Goal: Task Accomplishment & Management: Use online tool/utility

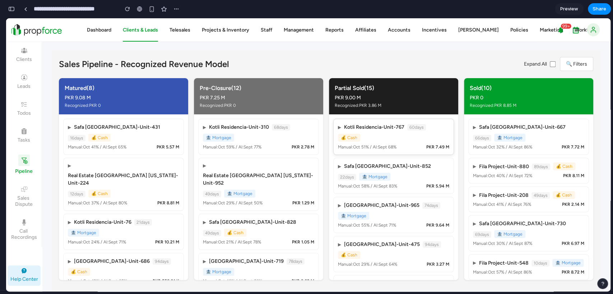
click at [411, 135] on div "▶ Kotli Residencia - Unit-767 60 days 💰 Cash" at bounding box center [393, 132] width 111 height 18
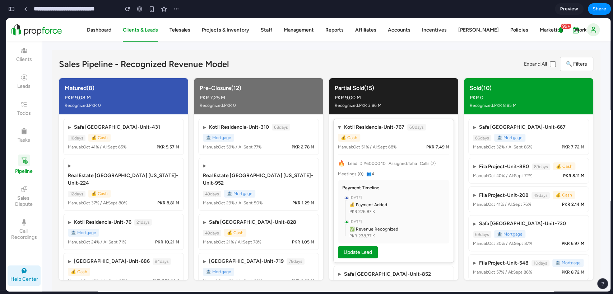
click at [382, 212] on div "PKR 276.87 K" at bounding box center [396, 211] width 95 height 6
click at [378, 137] on div "▶ Kotli Residencia - Unit-767 60 days 💰 Cash" at bounding box center [393, 132] width 111 height 18
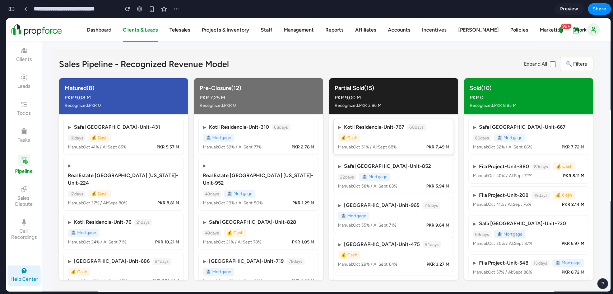
click at [378, 137] on div "▶ Kotli Residencia - Unit-767 60 days 💰 Cash" at bounding box center [393, 132] width 111 height 18
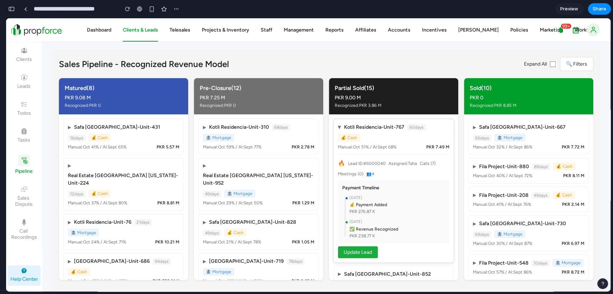
click at [349, 252] on button "Update Lead" at bounding box center [358, 253] width 40 height 12
select select "**********"
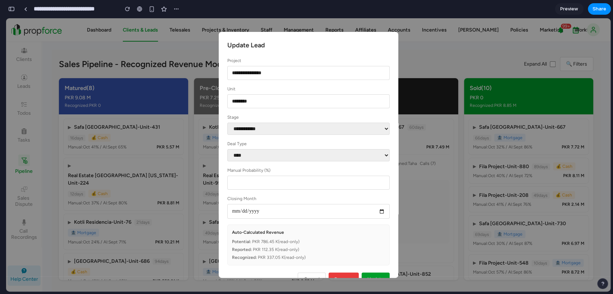
scroll to position [19, 0]
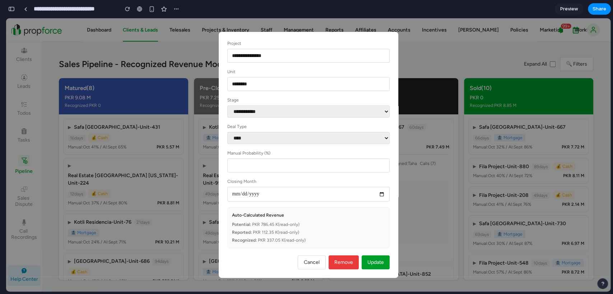
click at [476, 192] on div "**********" at bounding box center [308, 154] width 604 height 273
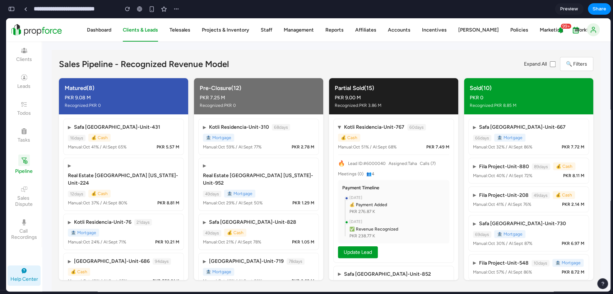
click at [385, 64] on div "Sales Pipeline - Recognized Revenue Model Expand All 🔍 Filters" at bounding box center [326, 64] width 534 height 14
click at [378, 58] on div "Sales Pipeline - Recognized Revenue Model Expand All 🔍 Filters" at bounding box center [326, 64] width 534 height 14
click at [412, 62] on div "Sales Pipeline - Recognized Revenue Model Expand All 🔍 Filters" at bounding box center [326, 64] width 534 height 14
